Goal: Information Seeking & Learning: Learn about a topic

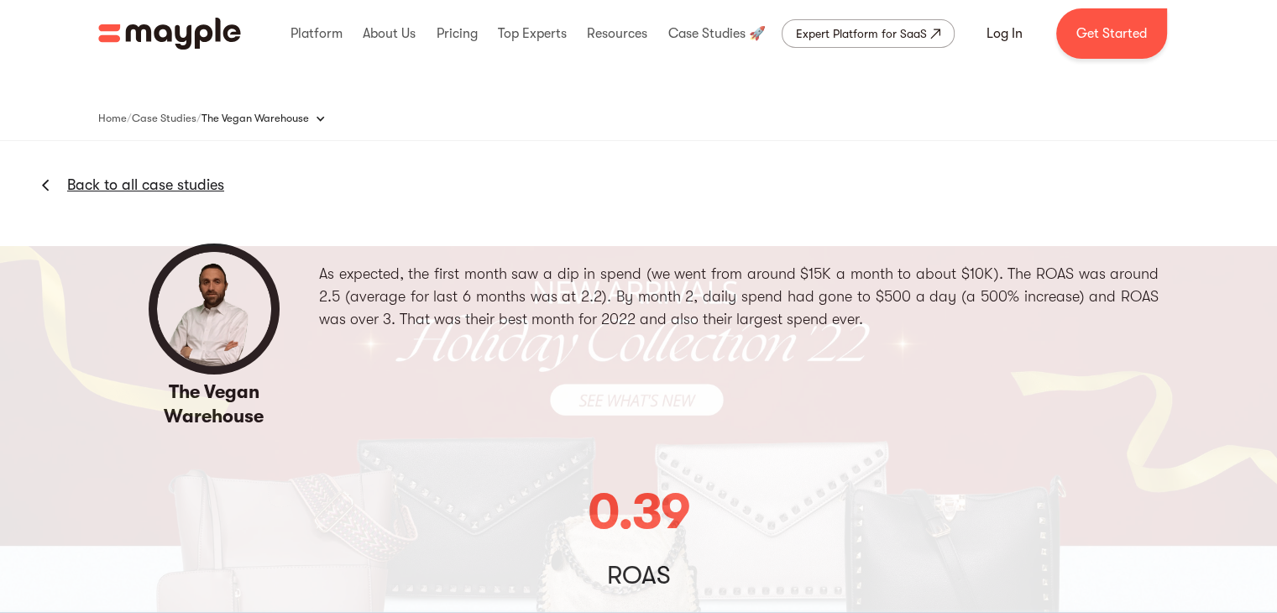
click at [223, 47] on img "home" at bounding box center [169, 34] width 143 height 32
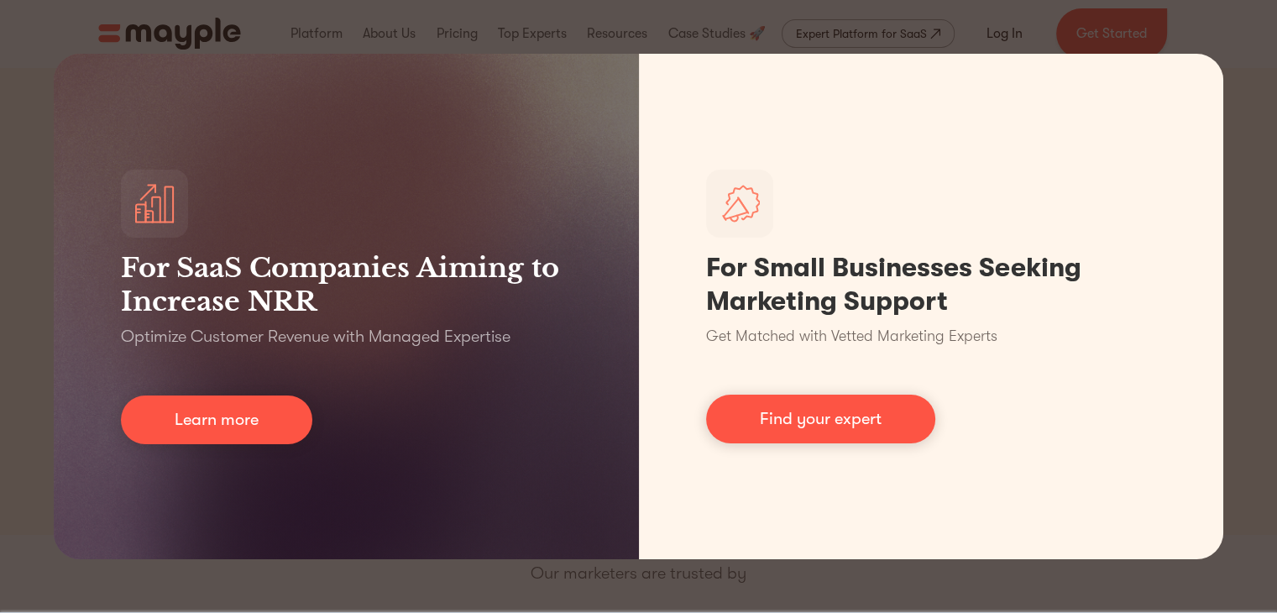
click at [548, 18] on div "For SaaS Companies Aiming to Increase NRR Optimize Customer Revenue with Manage…" at bounding box center [638, 306] width 1277 height 613
click at [1227, 31] on div "For SaaS Companies Aiming to Increase NRR Optimize Customer Revenue with Manage…" at bounding box center [638, 306] width 1277 height 613
click at [940, 21] on div "For SaaS Companies Aiming to Increase NRR Optimize Customer Revenue with Manage…" at bounding box center [638, 306] width 1277 height 613
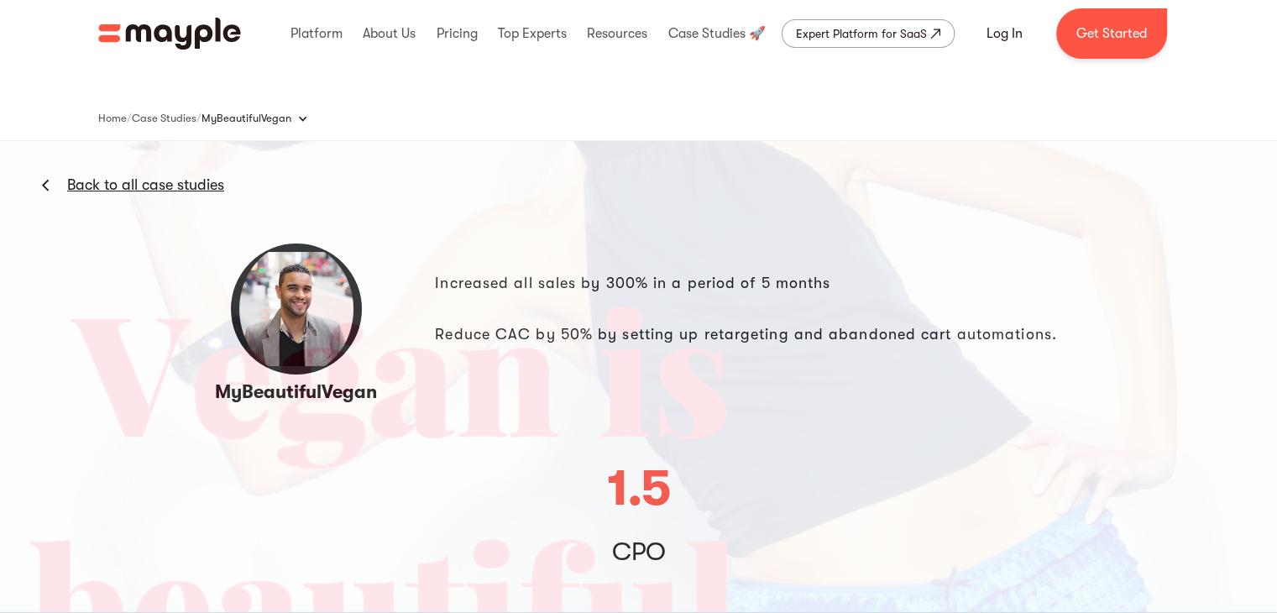
click at [348, 448] on img at bounding box center [638, 349] width 1277 height 668
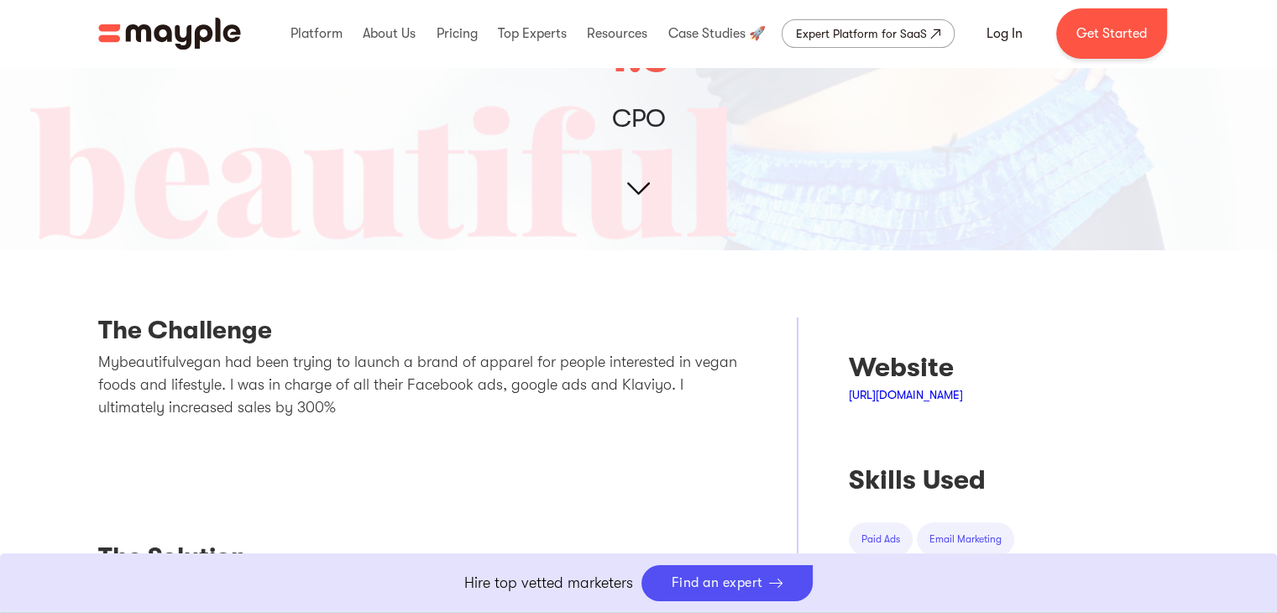
scroll to position [705, 0]
